Goal: Submit feedback/report problem: Submit feedback/report problem

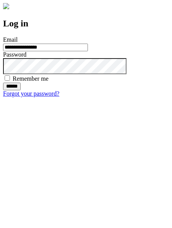
type input "**********"
click at [21, 90] on input "******" at bounding box center [12, 87] width 18 height 8
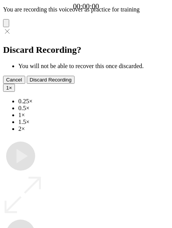
type input "**********"
